Goal: Go to known website: Access a specific website the user already knows

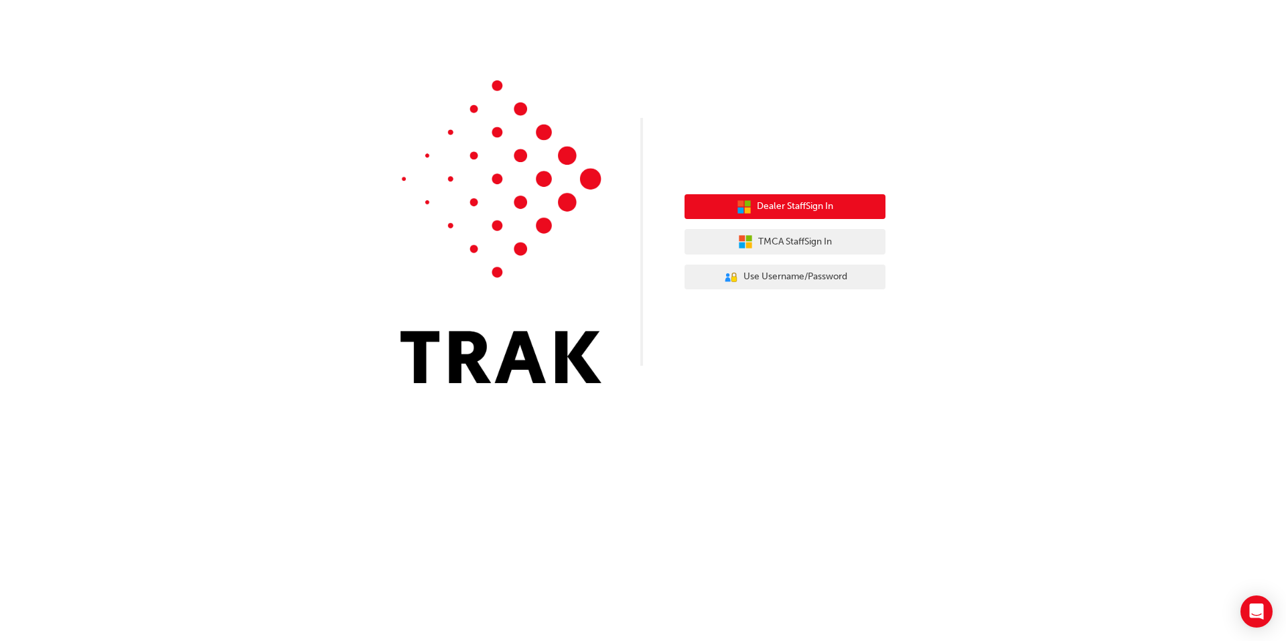
click at [766, 199] on button "Dealer Staff Sign In" at bounding box center [785, 206] width 201 height 25
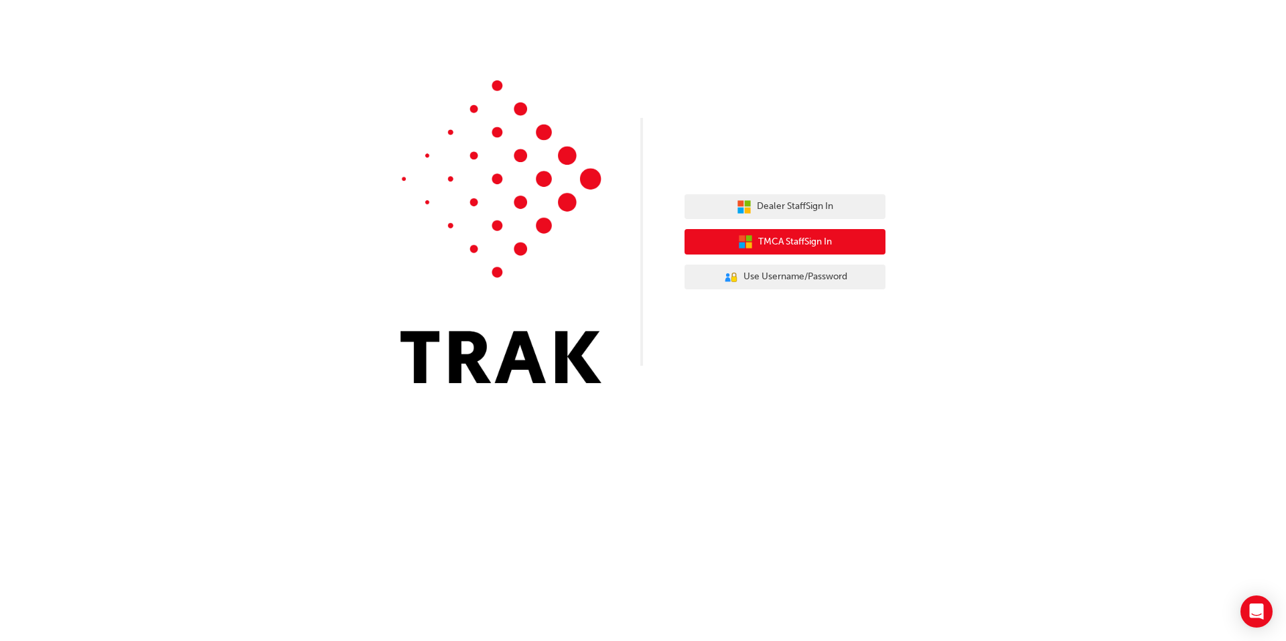
click at [824, 239] on span "TMCA Staff Sign In" at bounding box center [795, 241] width 74 height 15
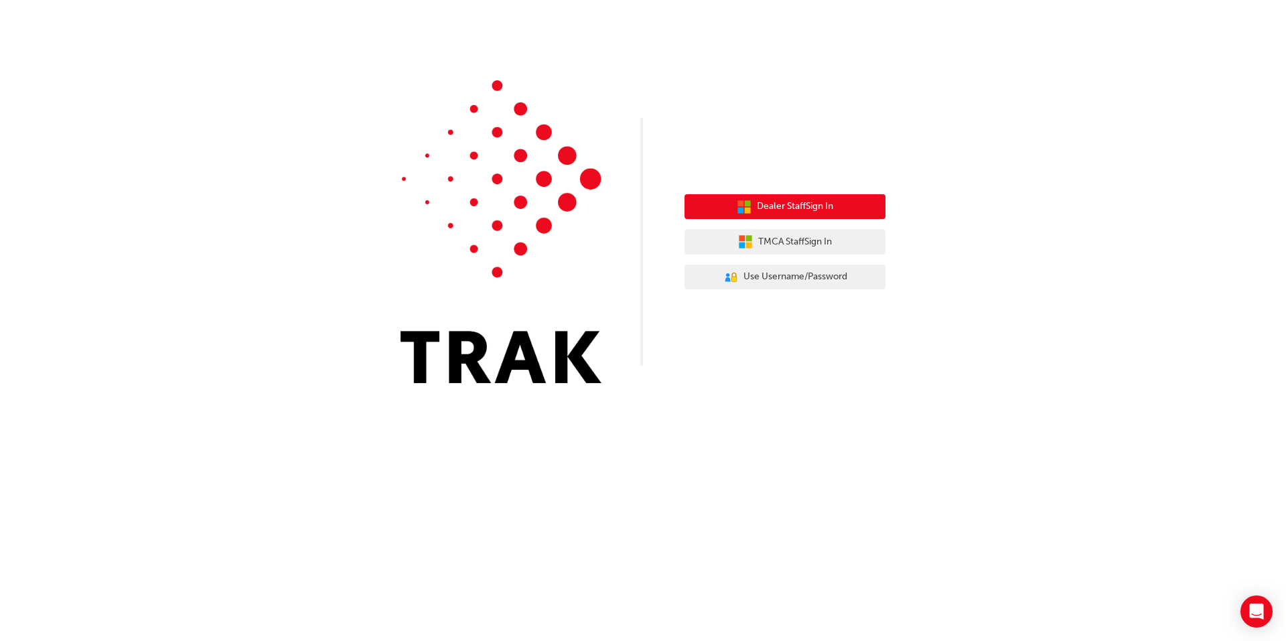
click at [787, 205] on span "Dealer Staff Sign In" at bounding box center [795, 206] width 76 height 15
